Goal: Information Seeking & Learning: Learn about a topic

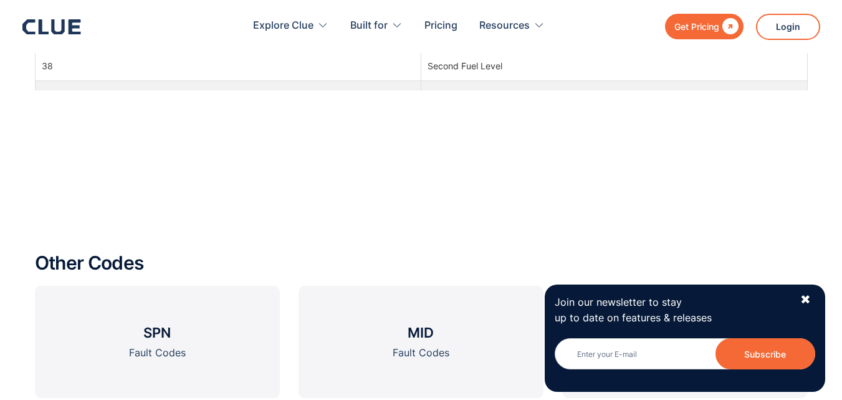
scroll to position [1185, 0]
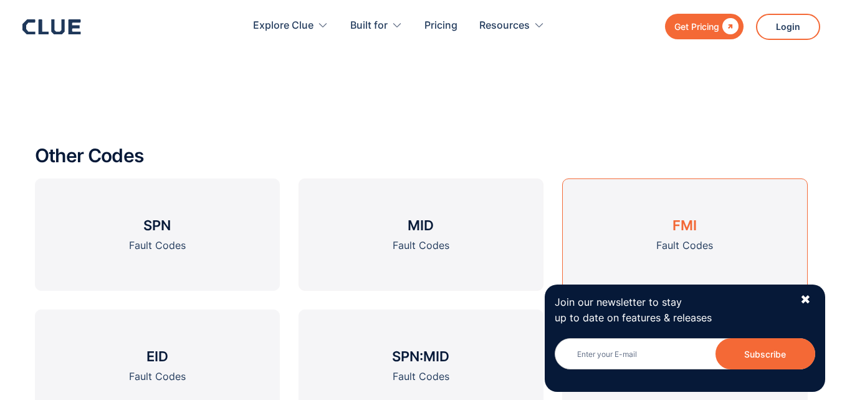
click at [673, 230] on h3 "FMI" at bounding box center [685, 225] width 24 height 19
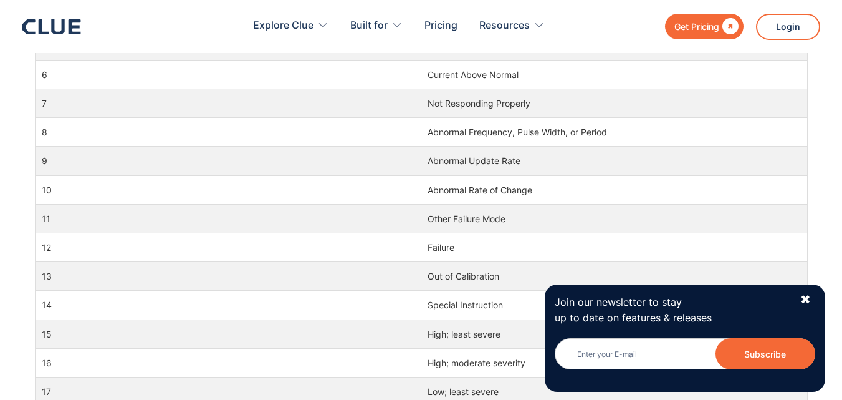
scroll to position [810, 0]
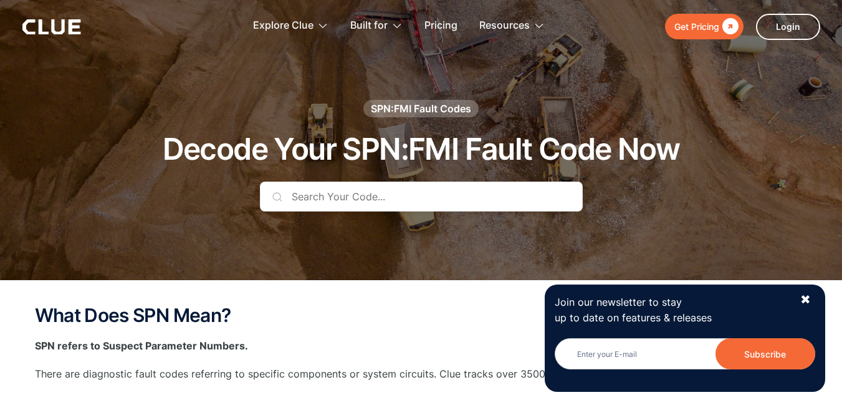
scroll to position [62, 0]
